Goal: Find specific page/section: Find specific page/section

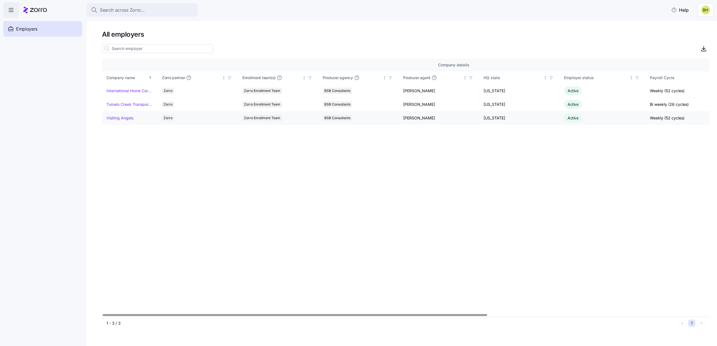
click at [125, 119] on link "Visiting Angels" at bounding box center [120, 118] width 27 height 6
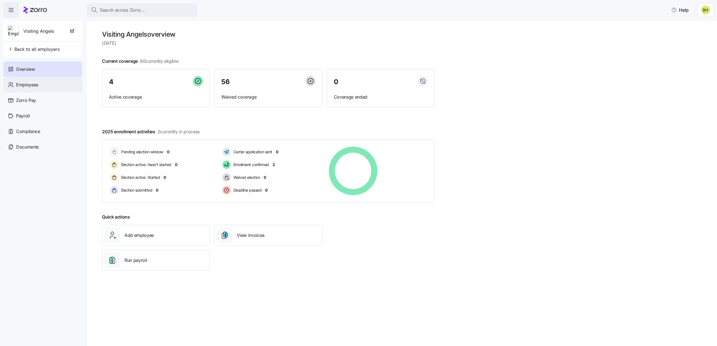
click at [42, 86] on div "Employees" at bounding box center [42, 85] width 79 height 16
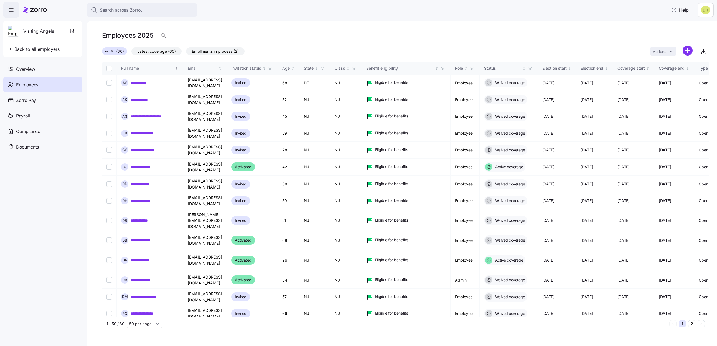
click at [13, 12] on icon "button" at bounding box center [11, 10] width 7 height 7
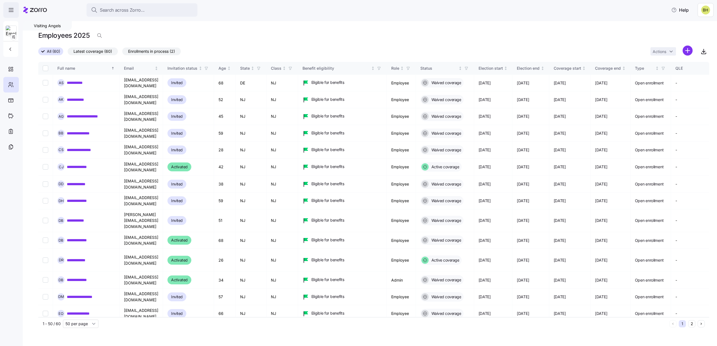
click at [12, 11] on icon "button" at bounding box center [11, 10] width 7 height 7
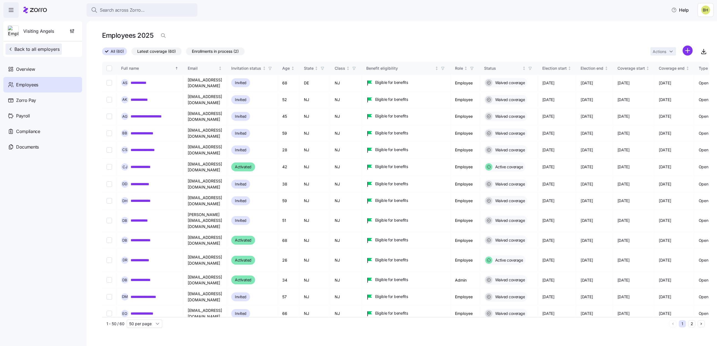
click at [16, 53] on button "Back to all employers" at bounding box center [34, 49] width 56 height 11
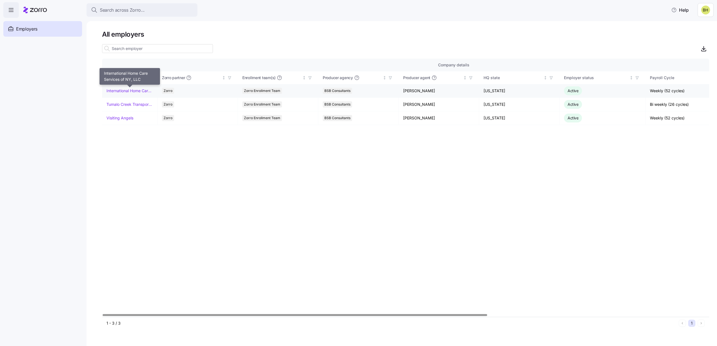
click at [131, 91] on link "International Home Care Services of NY, LLC" at bounding box center [130, 91] width 46 height 6
